Goal: Information Seeking & Learning: Learn about a topic

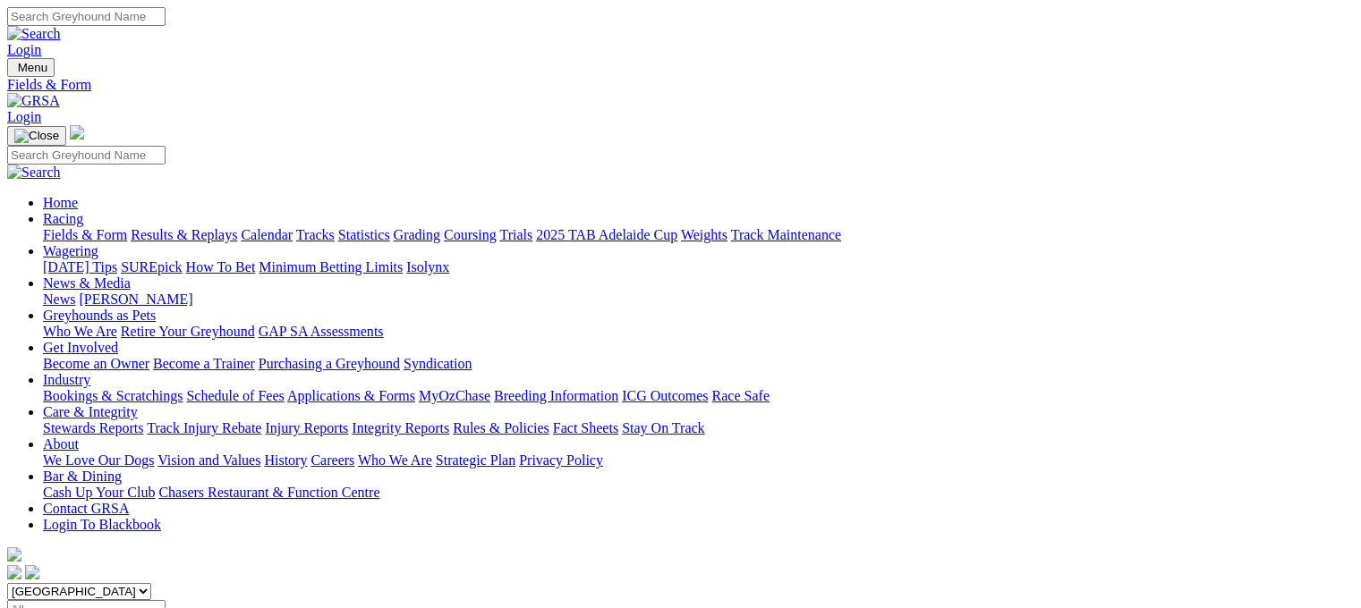
select select "QLD"
click at [120, 583] on select "[GEOGRAPHIC_DATA] [GEOGRAPHIC_DATA] [GEOGRAPHIC_DATA] [GEOGRAPHIC_DATA] [GEOGRA…" at bounding box center [79, 591] width 144 height 17
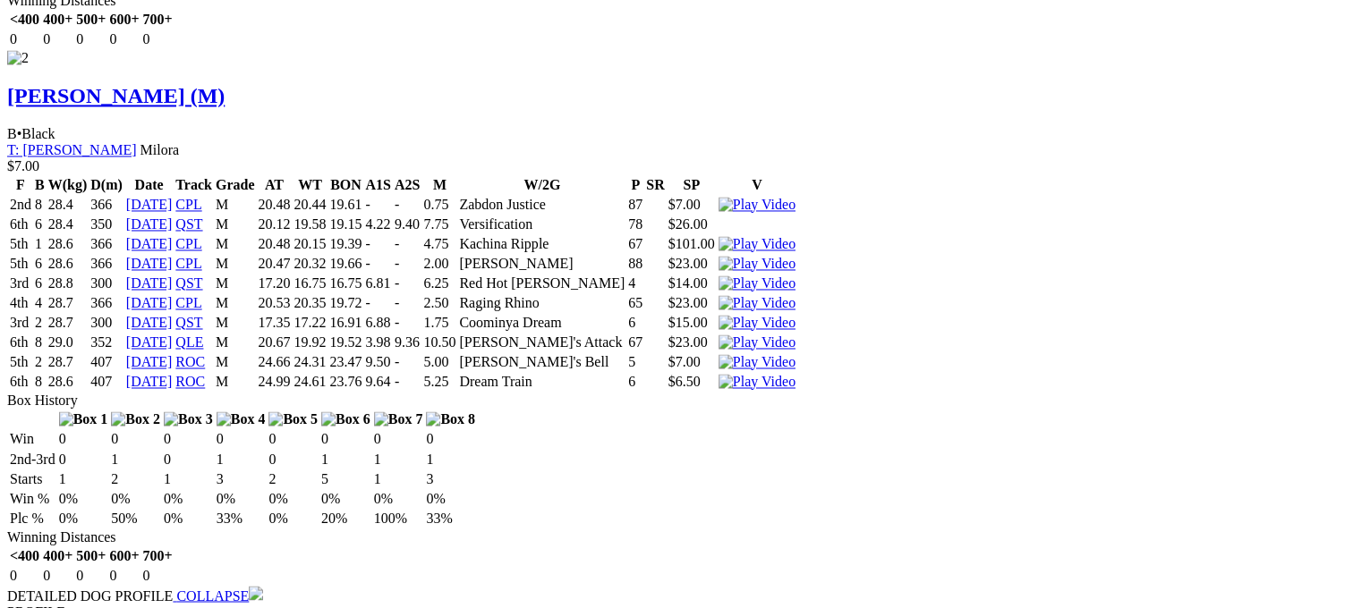
scroll to position [2953, 0]
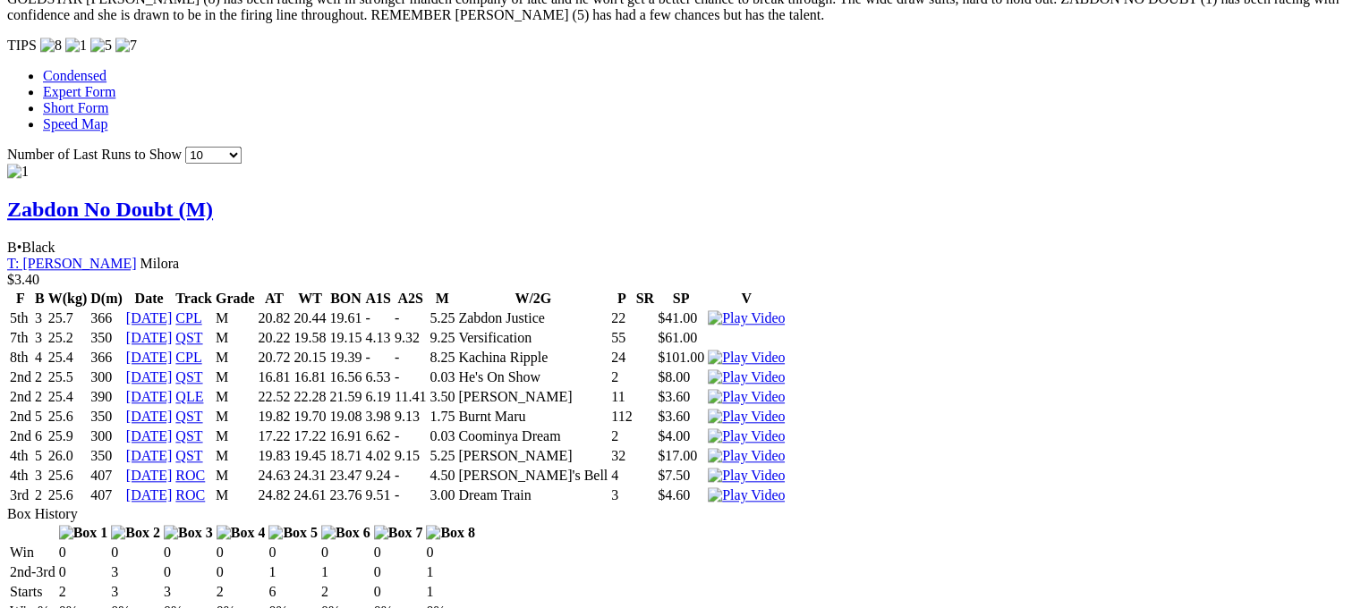
scroll to position [1704, 0]
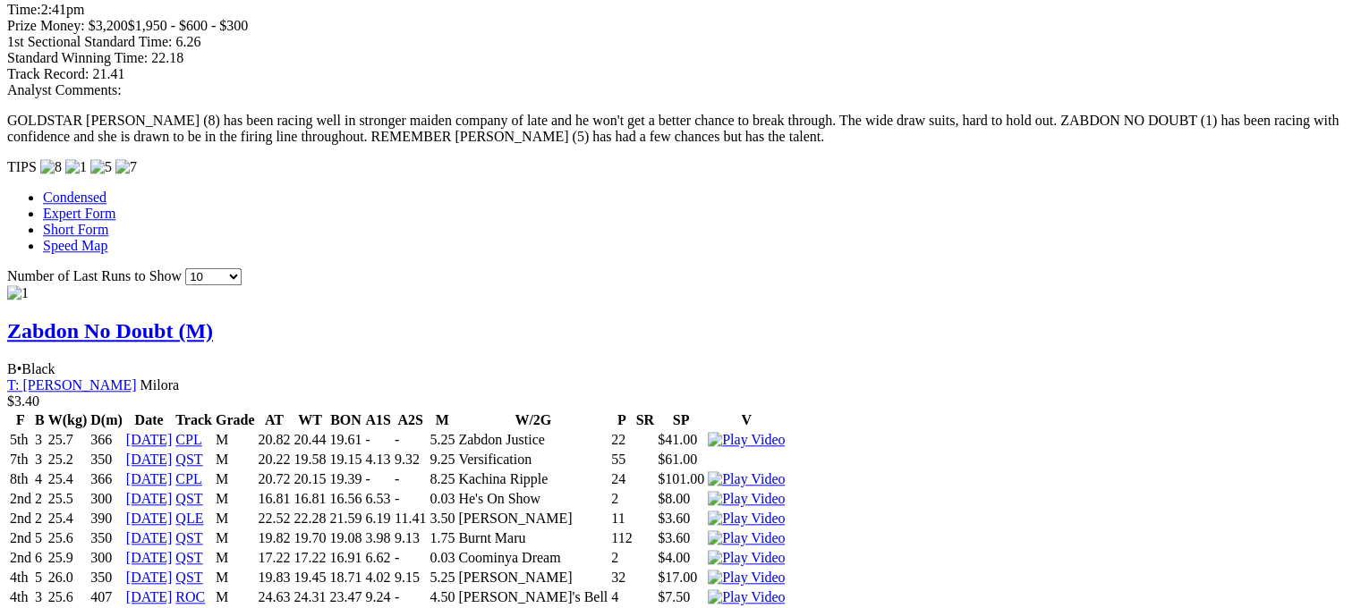
drag, startPoint x: 353, startPoint y: 302, endPoint x: 372, endPoint y: 303, distance: 18.8
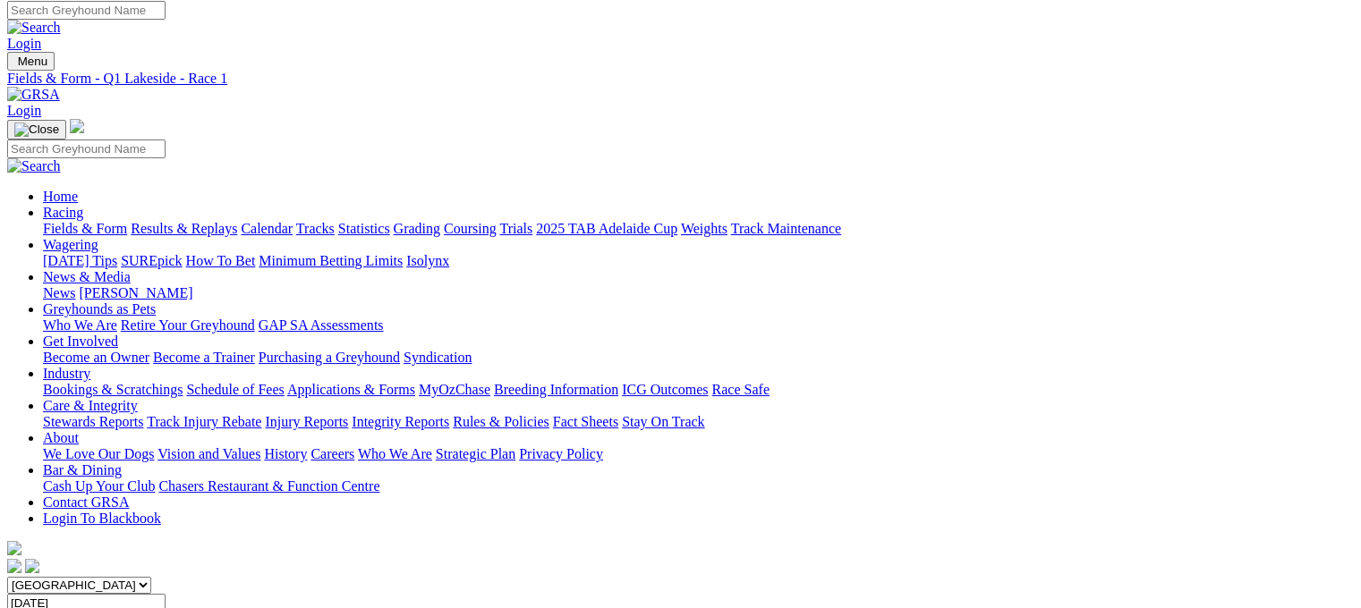
scroll to position [4, 0]
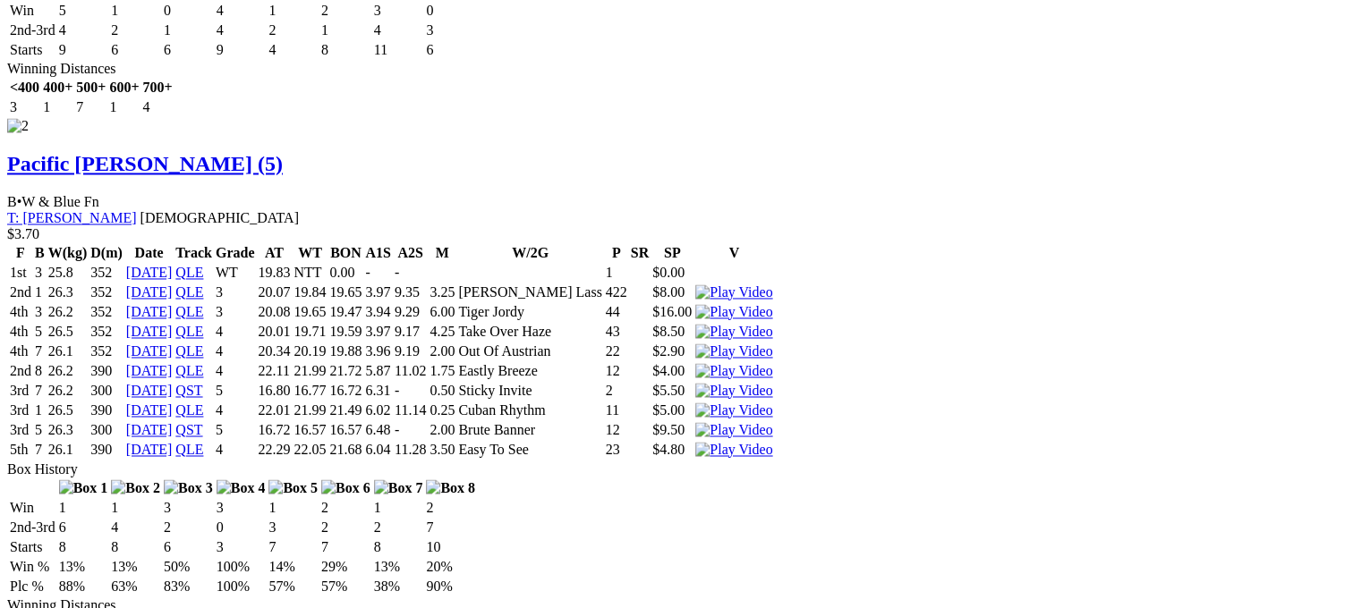
scroll to position [2989, 0]
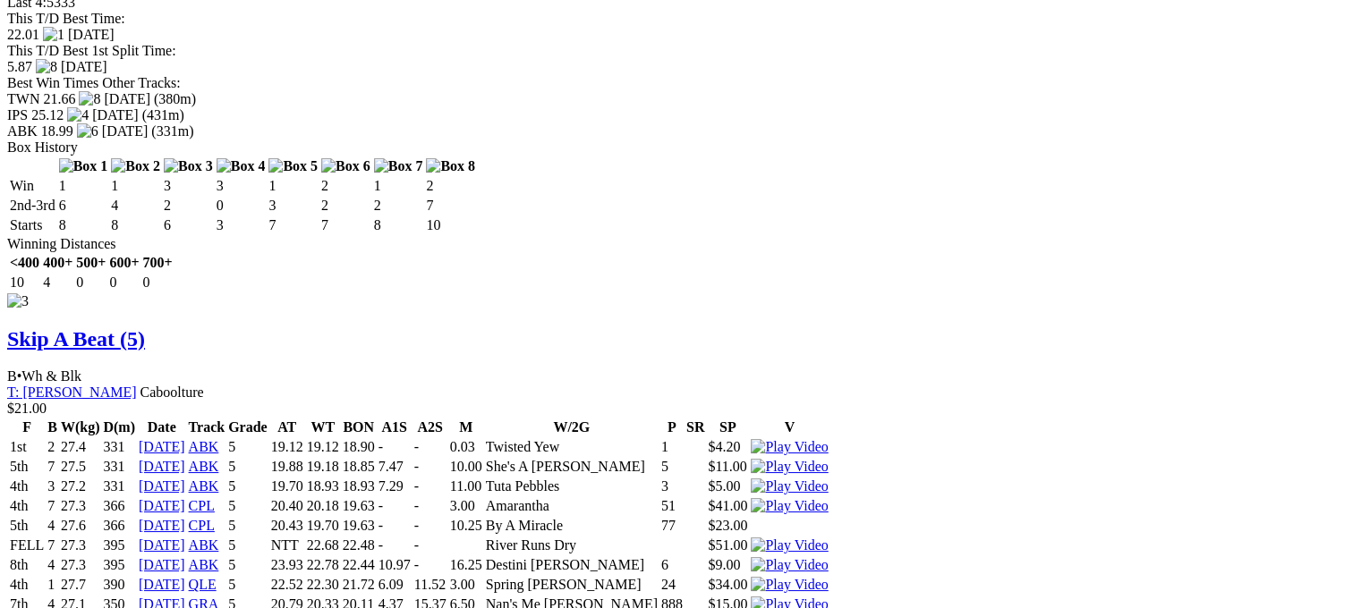
scroll to position [3803, 0]
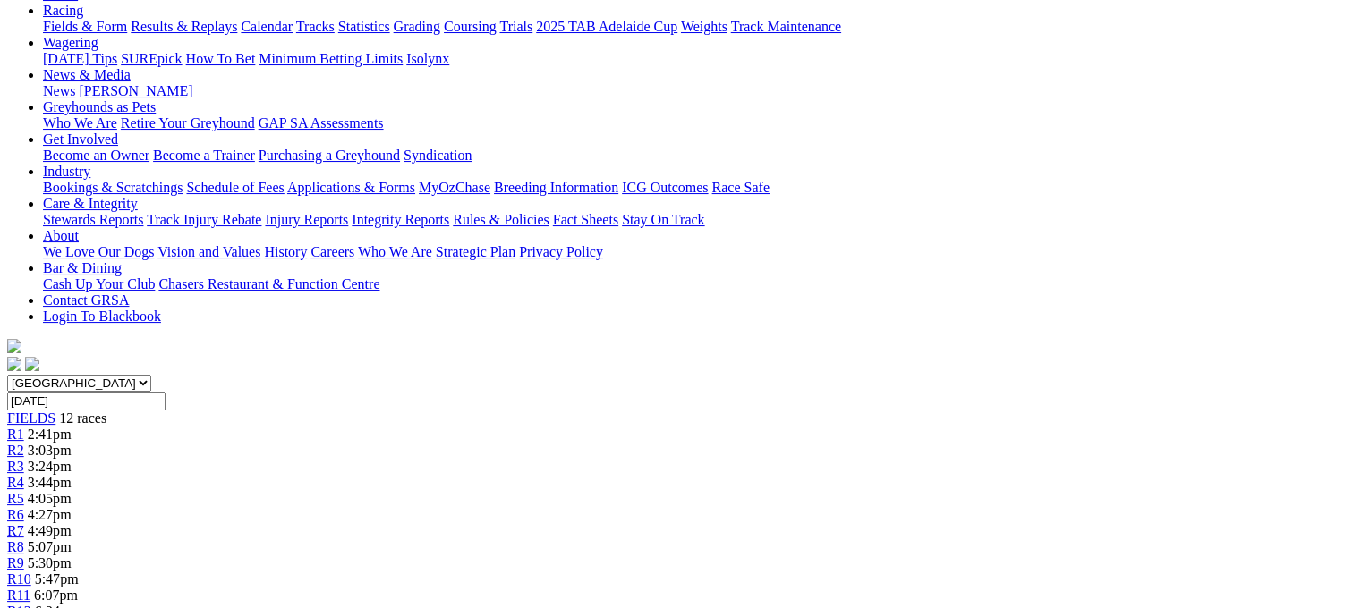
scroll to position [0, 0]
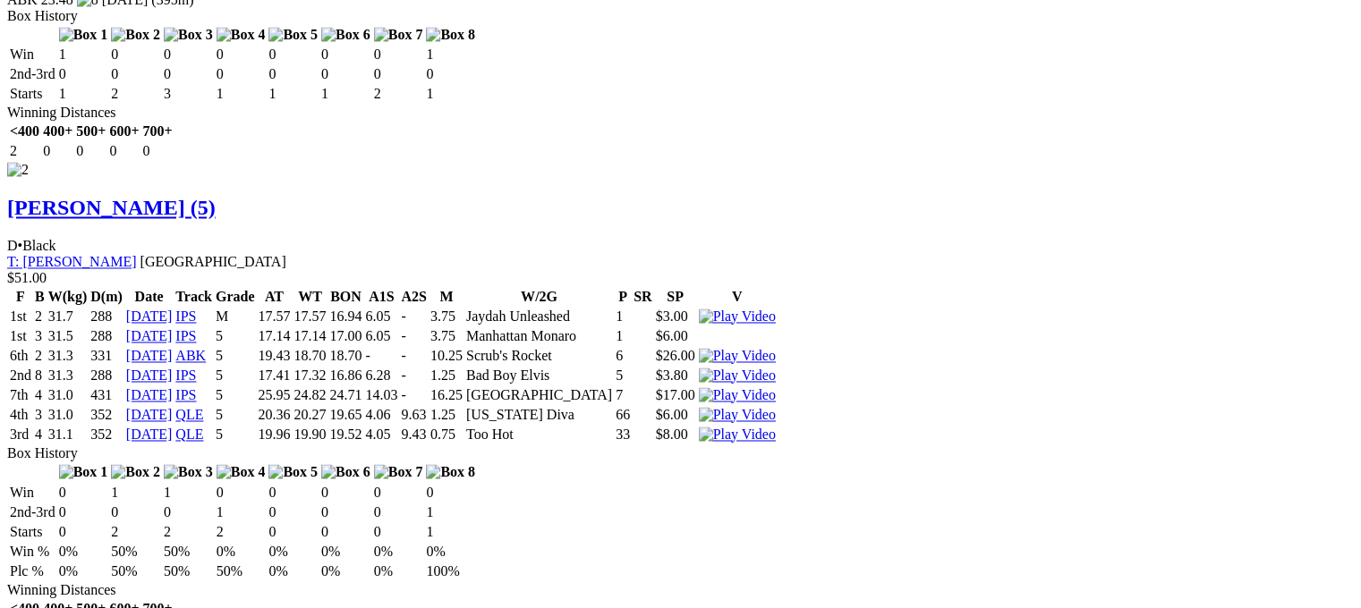
scroll to position [2953, 0]
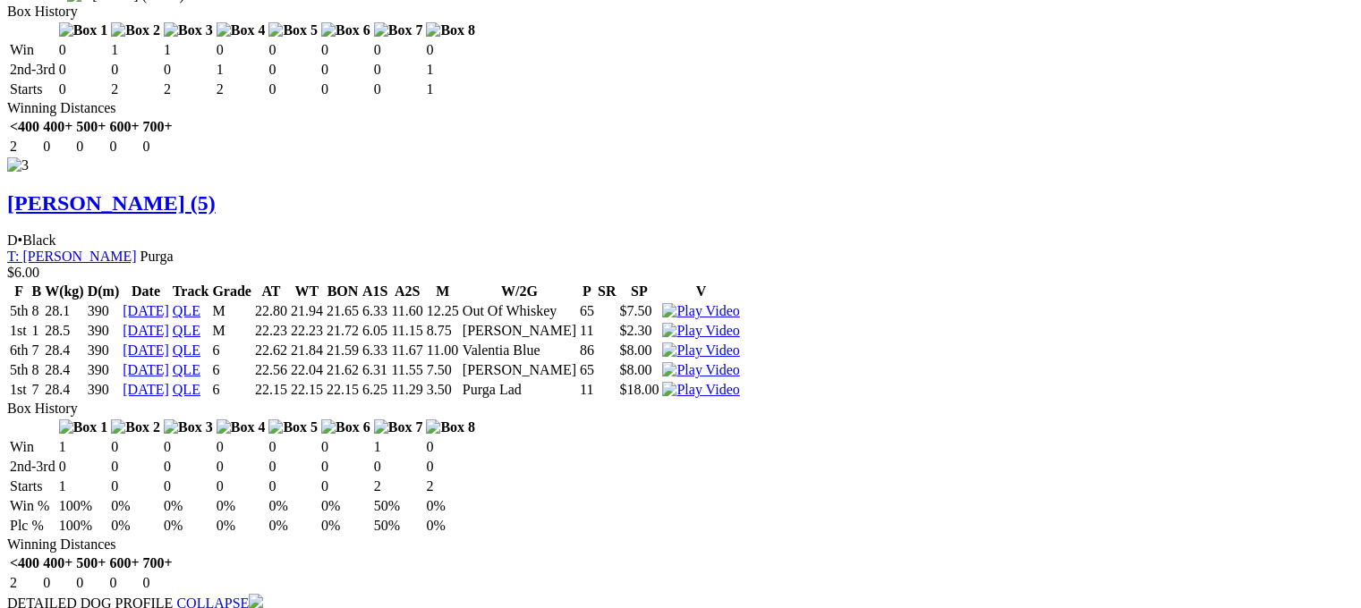
scroll to position [3851, 0]
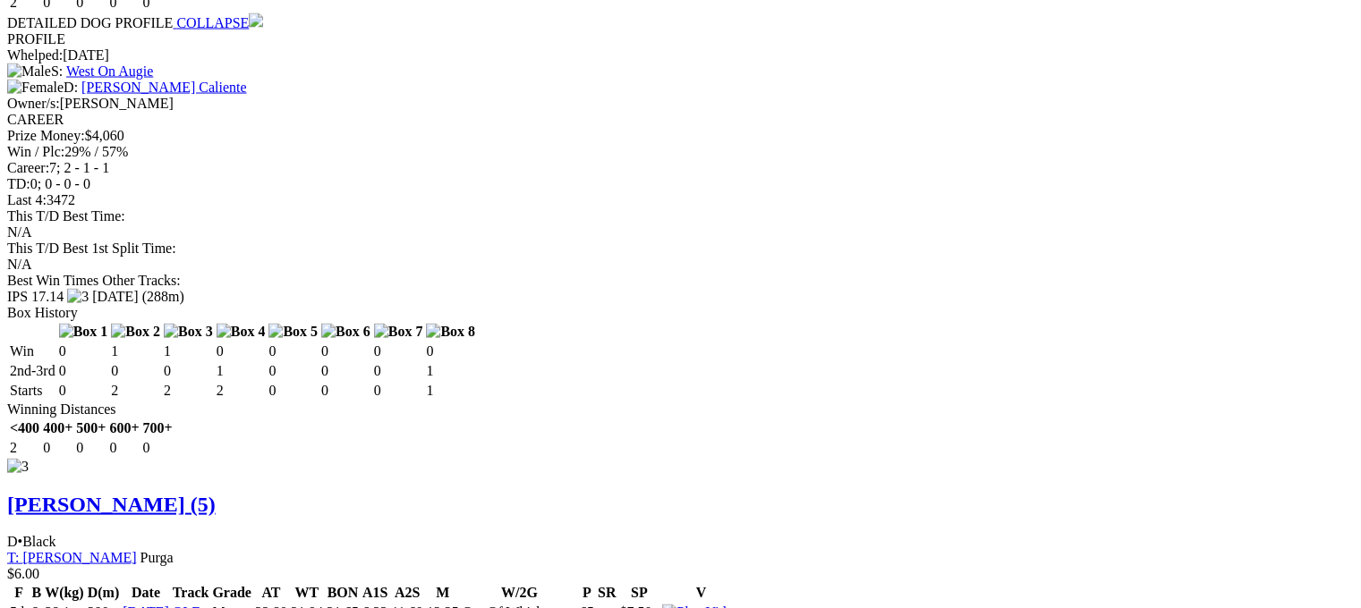
scroll to position [0, 0]
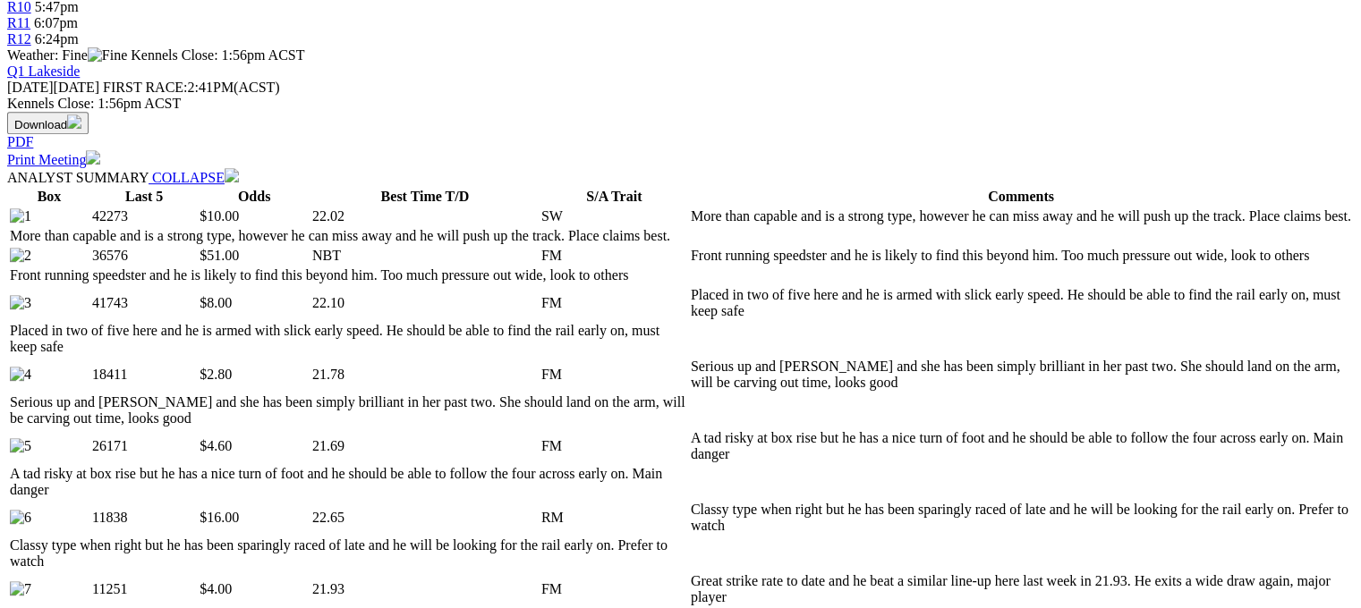
scroll to position [984, 0]
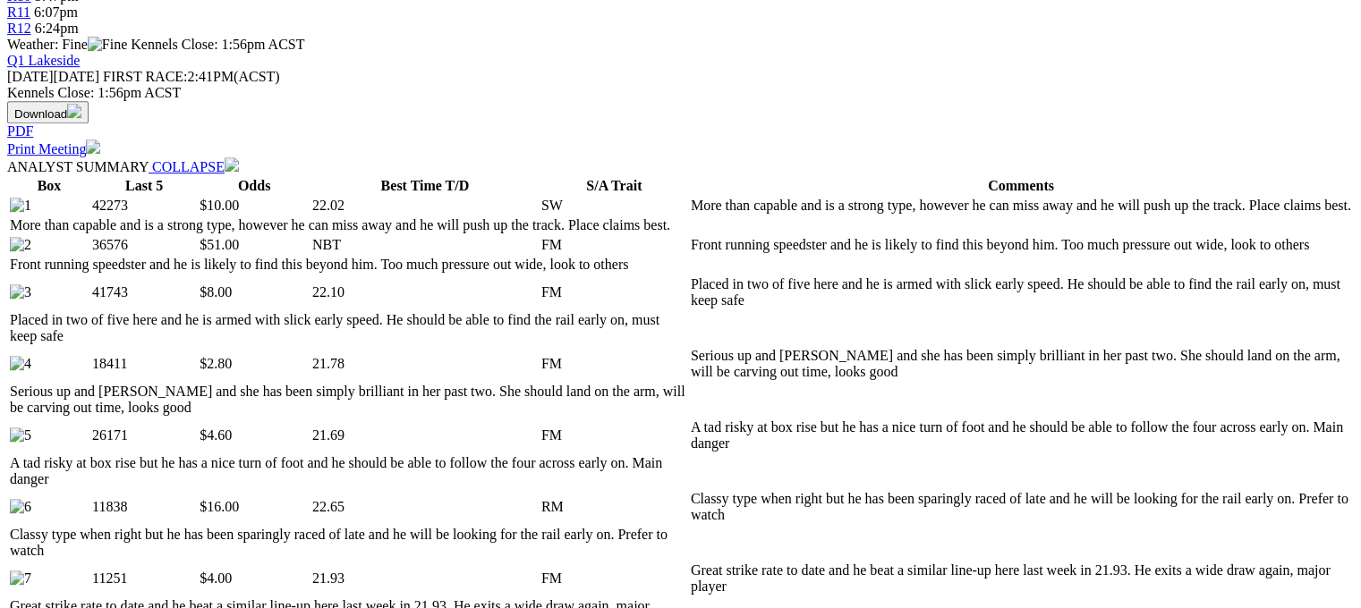
scroll to position [805, 0]
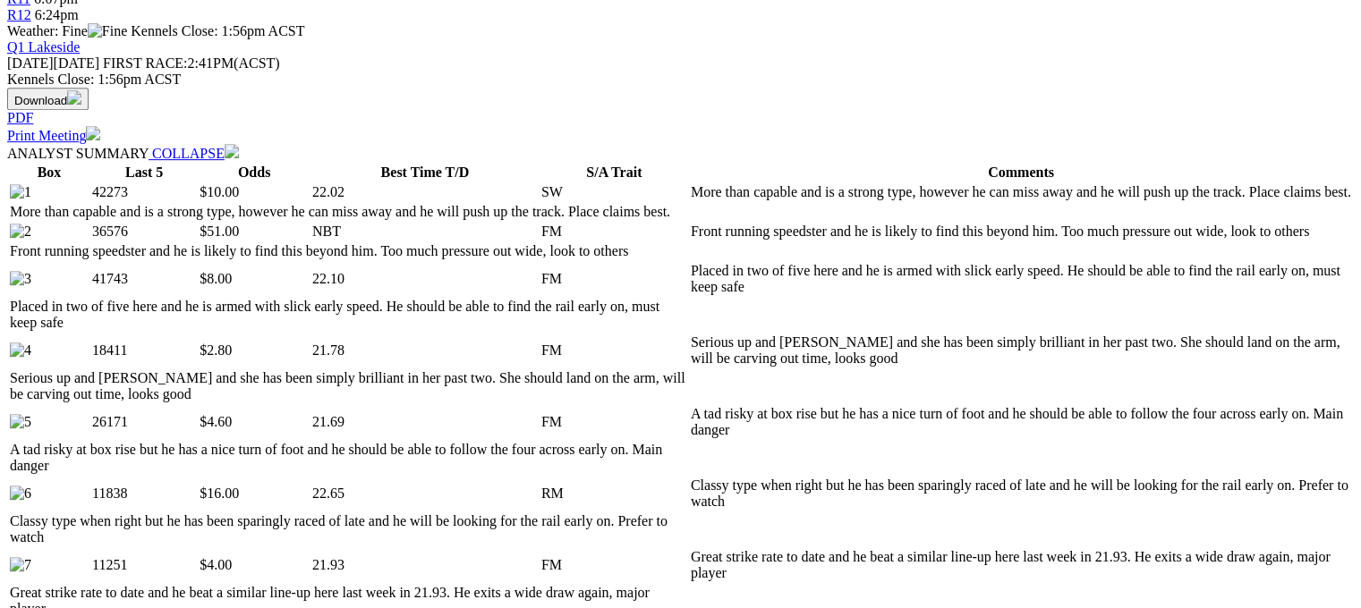
drag, startPoint x: 97, startPoint y: 407, endPoint x: 117, endPoint y: 408, distance: 20.6
drag, startPoint x: 410, startPoint y: 400, endPoint x: 433, endPoint y: 406, distance: 24.1
